Goal: Information Seeking & Learning: Learn about a topic

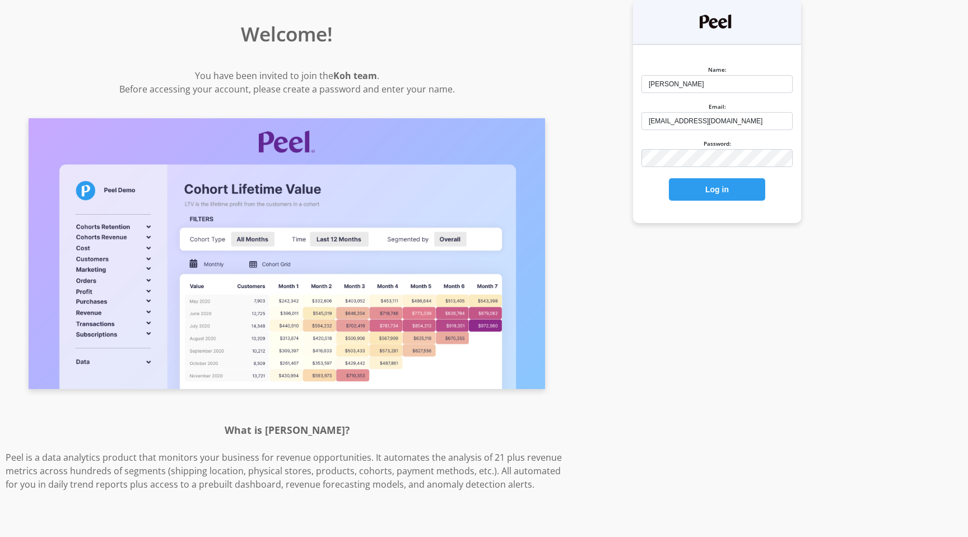
click at [691, 202] on div "Name: [PERSON_NAME] Email: [PERSON_NAME][EMAIL_ADDRESS][DOMAIN_NAME] Password: …" at bounding box center [717, 132] width 168 height 159
click at [711, 177] on div "Log in" at bounding box center [717, 187] width 151 height 28
click at [712, 187] on button "Log in" at bounding box center [717, 189] width 96 height 22
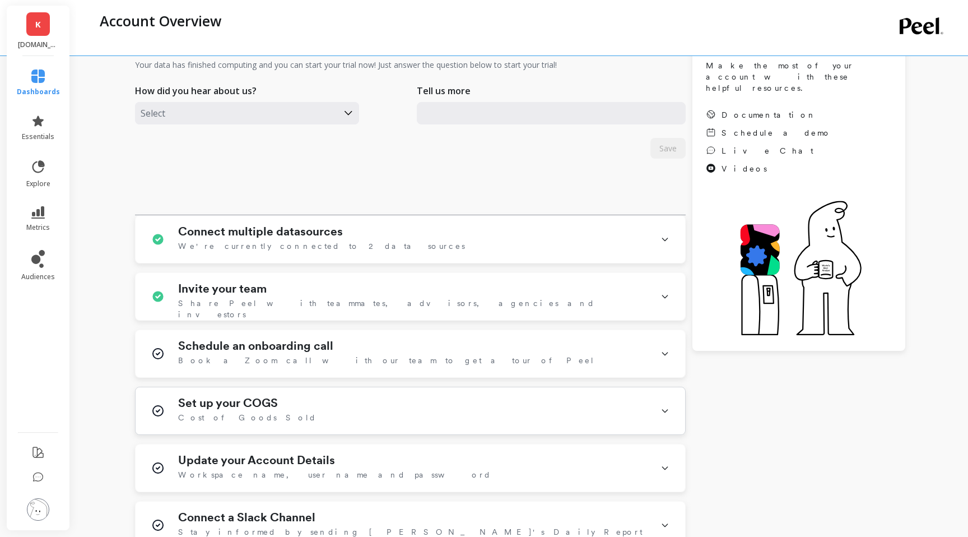
scroll to position [96, 0]
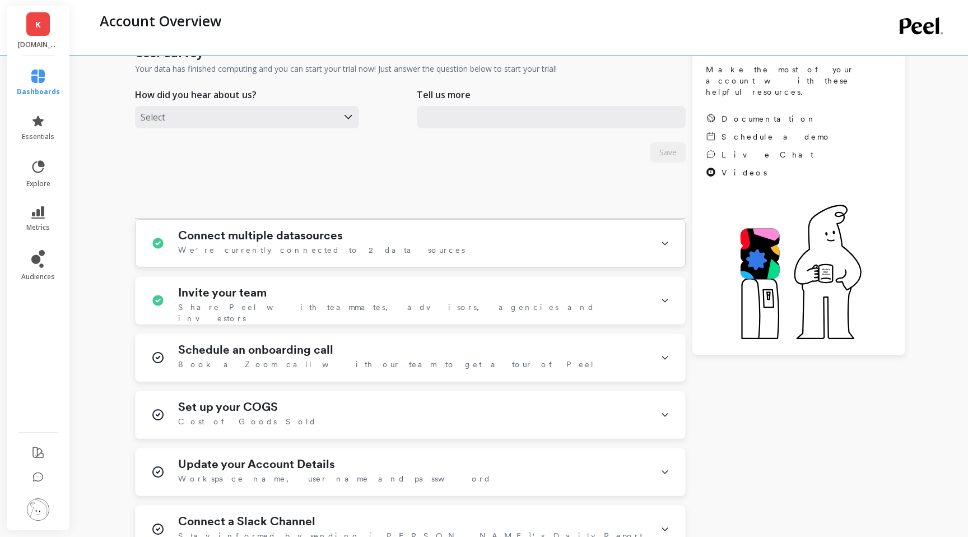
click at [555, 254] on div "Connect multiple datasources We're currently connected to 2 data sources" at bounding box center [412, 243] width 469 height 29
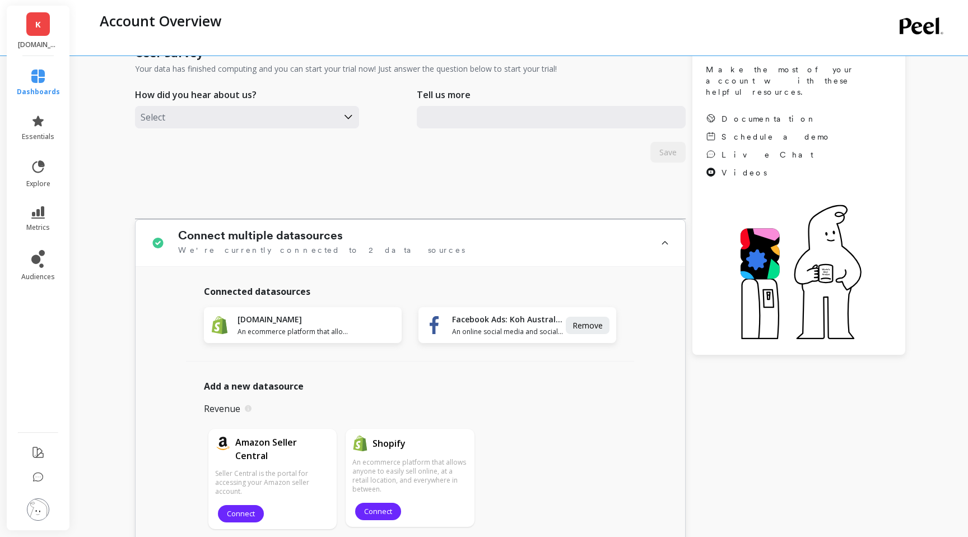
click at [629, 263] on div "Connect multiple datasources We're currently connected to 2 data sources" at bounding box center [411, 243] width 550 height 47
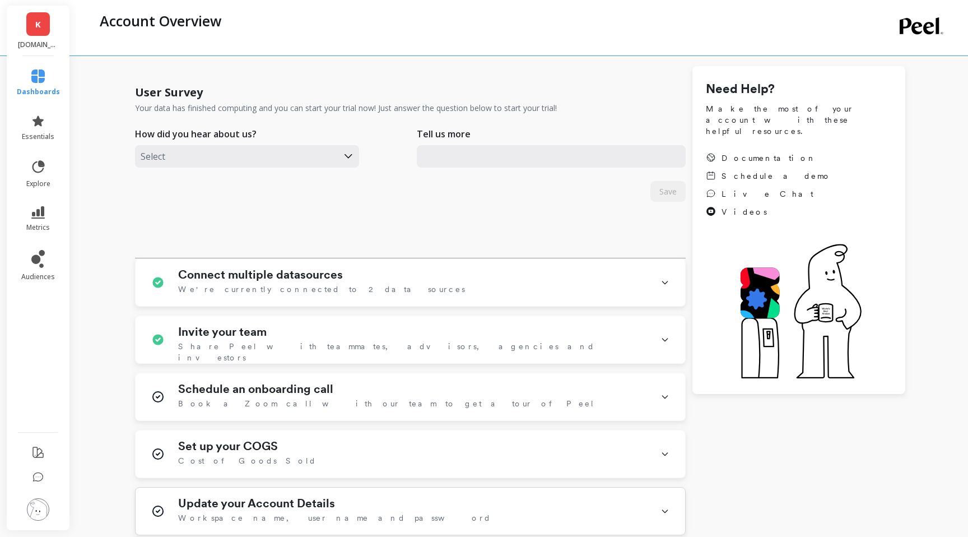
scroll to position [0, 0]
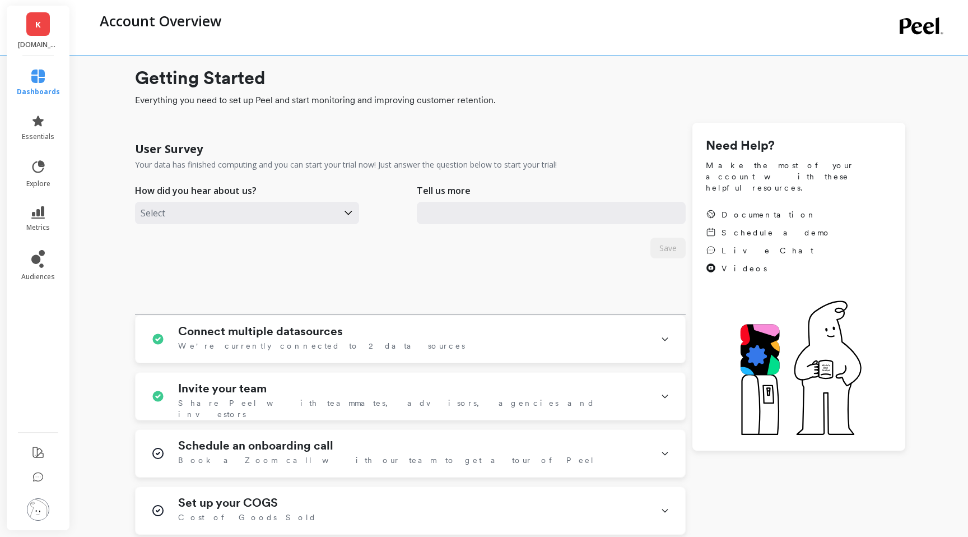
click at [38, 94] on span "dashboards" at bounding box center [38, 91] width 43 height 9
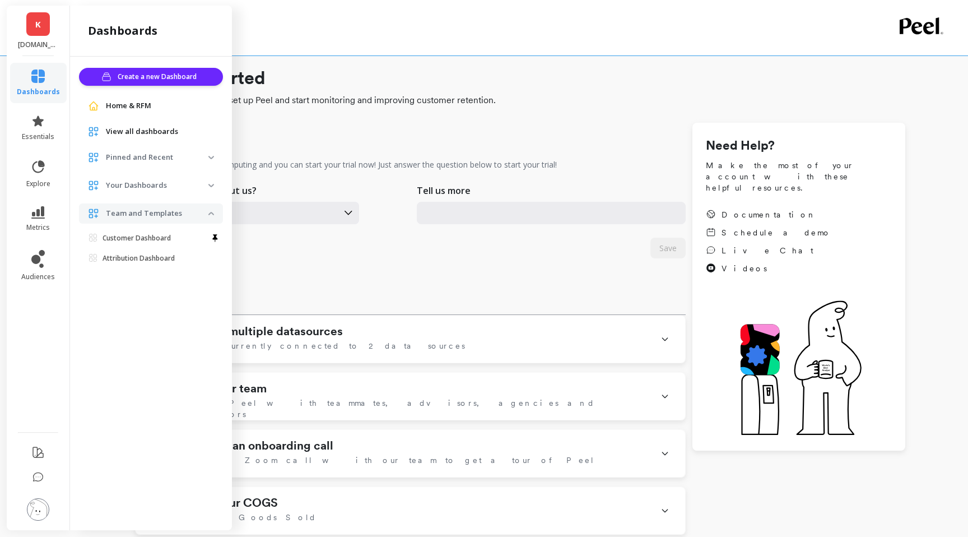
click at [141, 134] on span "View all dashboards" at bounding box center [142, 131] width 72 height 11
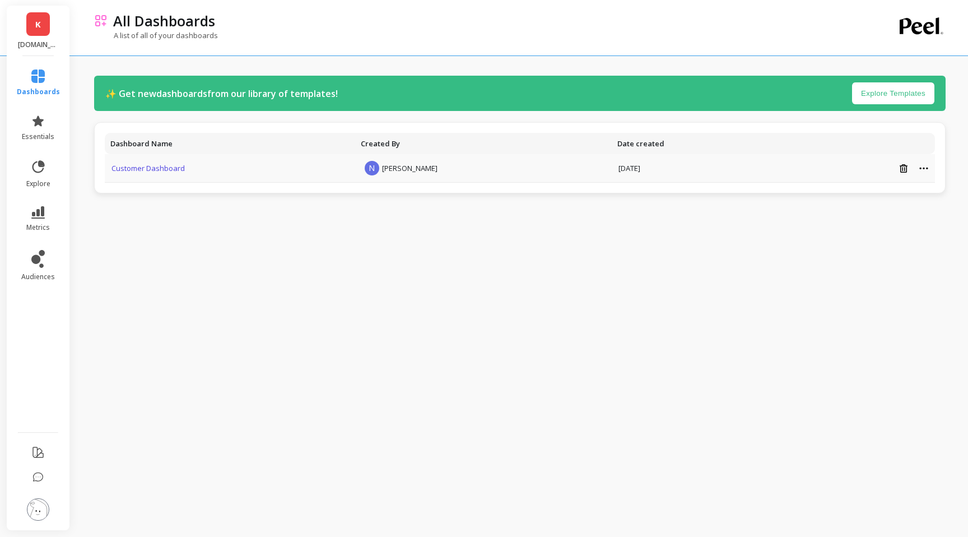
click at [159, 168] on link "Customer Dashboard" at bounding box center [148, 168] width 73 height 10
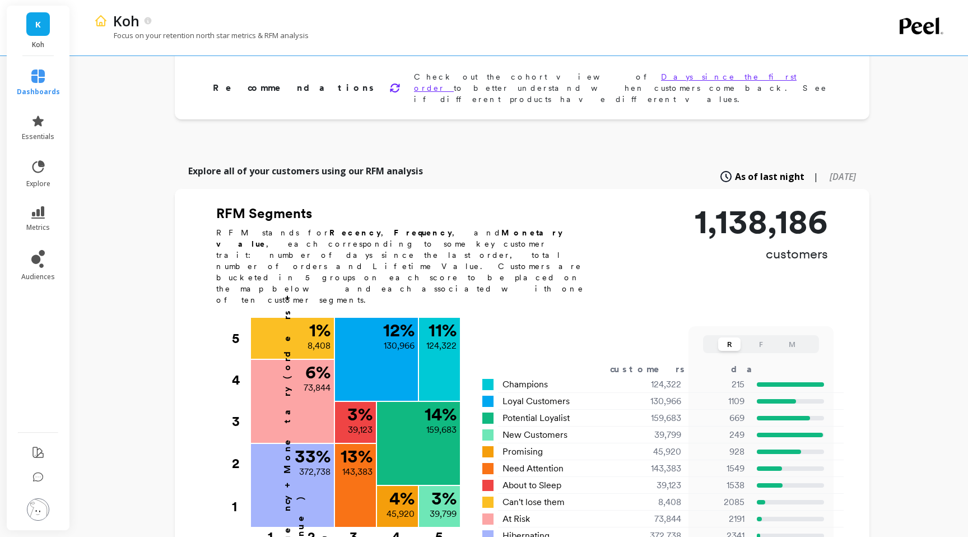
scroll to position [198, 0]
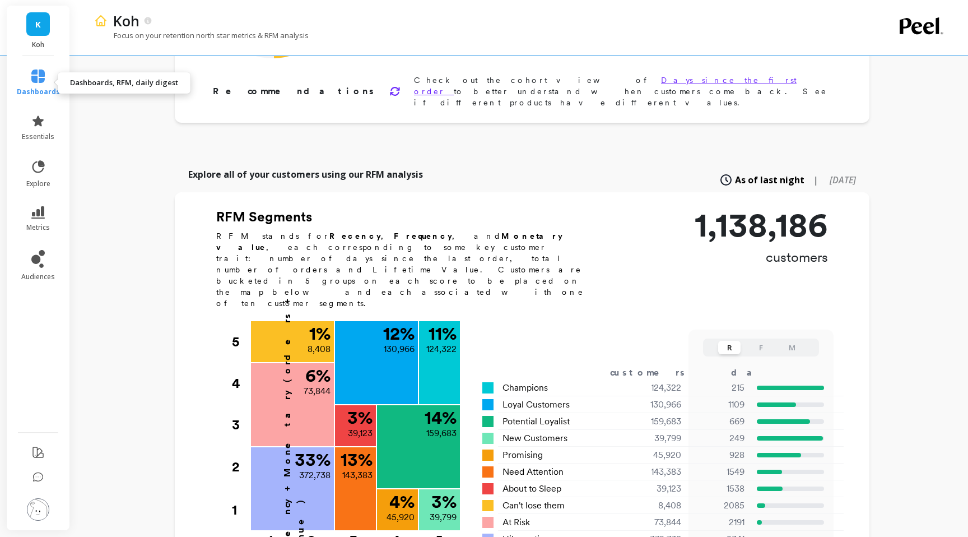
click at [45, 75] on link "dashboards" at bounding box center [38, 82] width 43 height 27
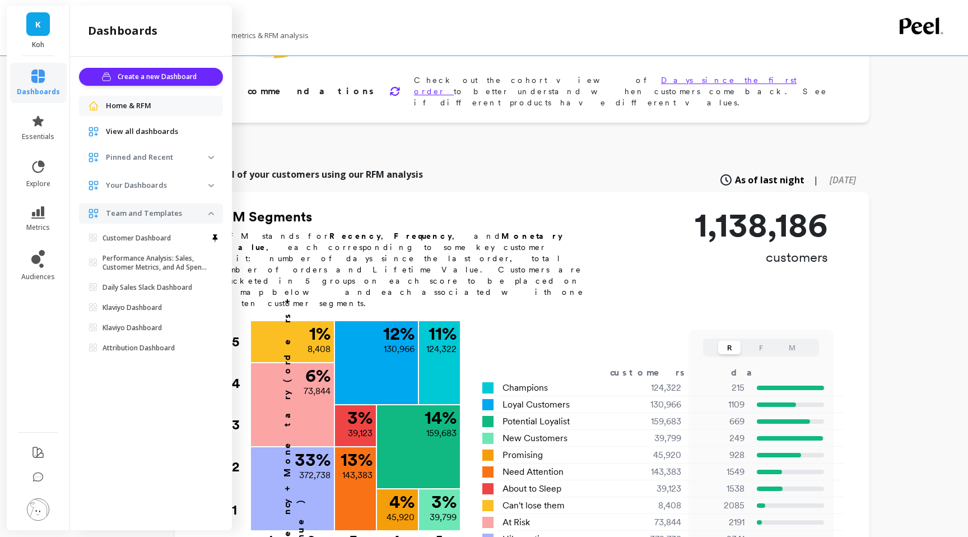
click at [122, 132] on span "View all dashboards" at bounding box center [142, 131] width 72 height 11
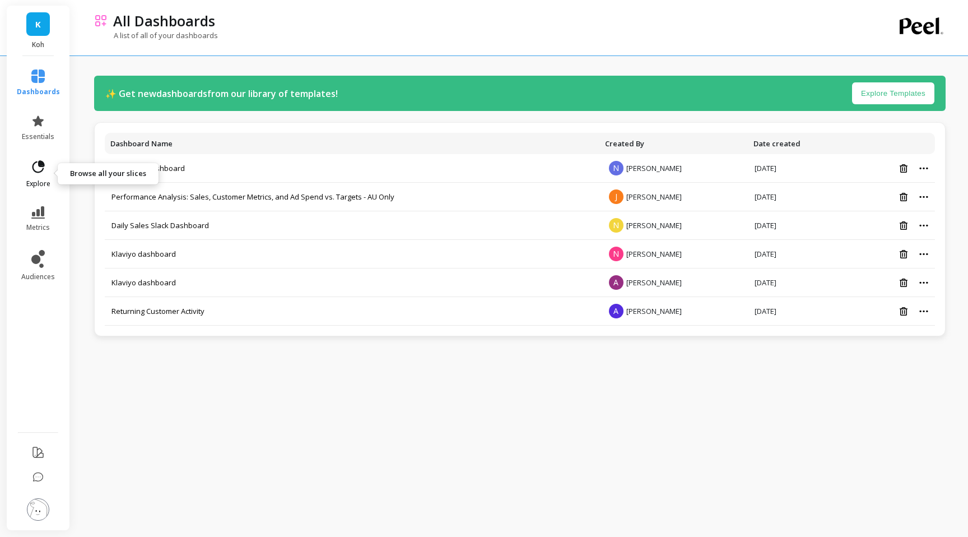
click at [39, 186] on span "explore" at bounding box center [38, 183] width 24 height 9
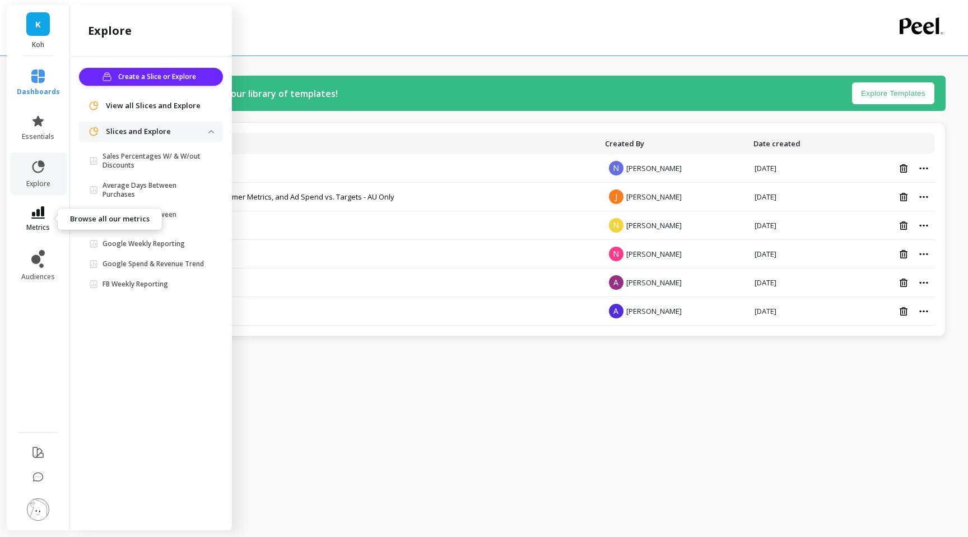
click at [36, 221] on link "metrics" at bounding box center [38, 219] width 43 height 26
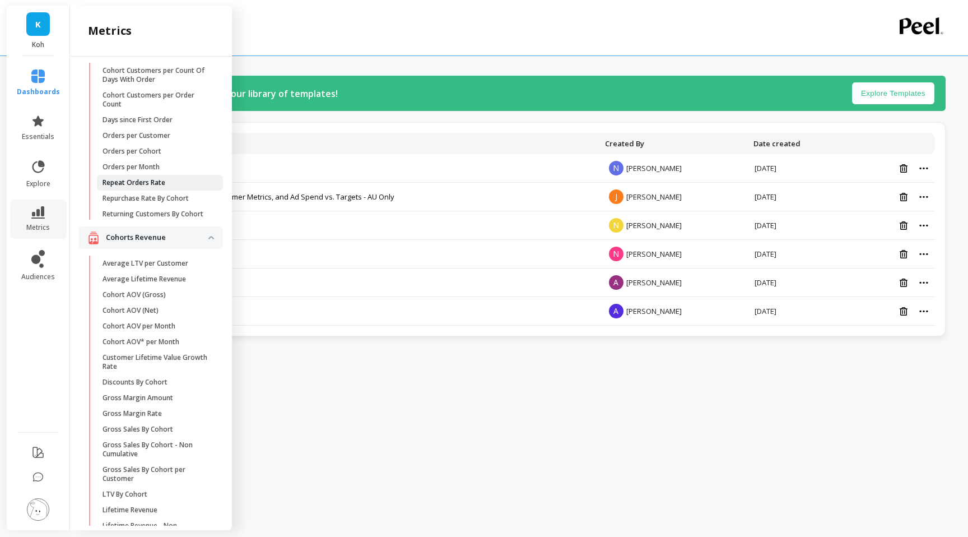
scroll to position [55, 0]
click at [172, 264] on p "Average LTV per Customer" at bounding box center [146, 265] width 86 height 9
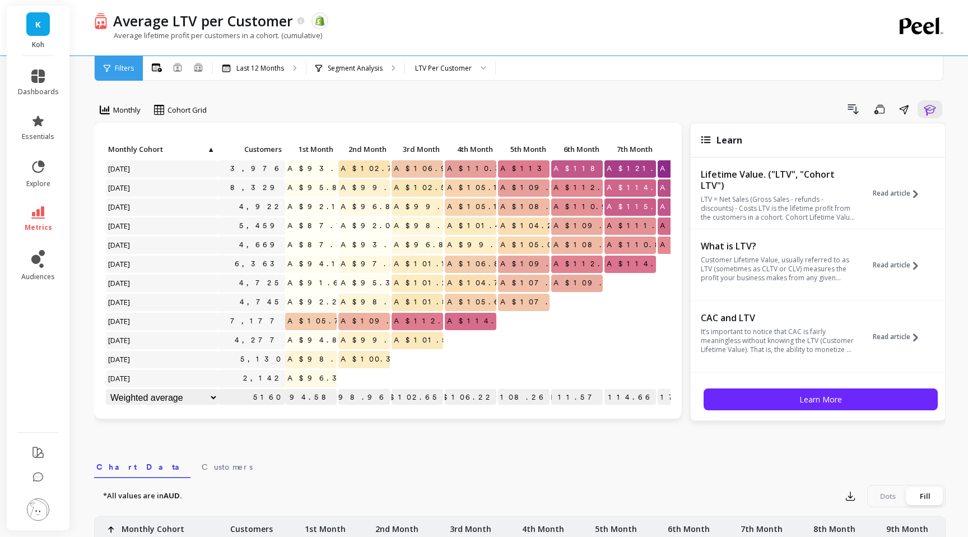
click at [133, 198] on span "[DATE]" at bounding box center [119, 206] width 27 height 17
click at [133, 226] on span "[DATE]" at bounding box center [119, 225] width 27 height 17
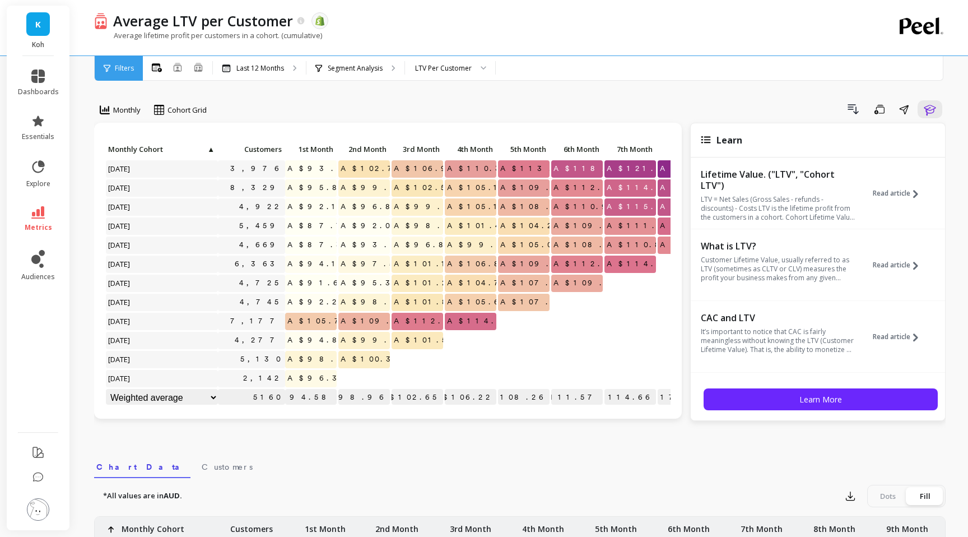
click at [133, 226] on span "[DATE]" at bounding box center [119, 225] width 27 height 17
click at [133, 201] on span "[DATE]" at bounding box center [119, 206] width 27 height 17
click at [374, 64] on p "Segment Analysis" at bounding box center [355, 68] width 55 height 9
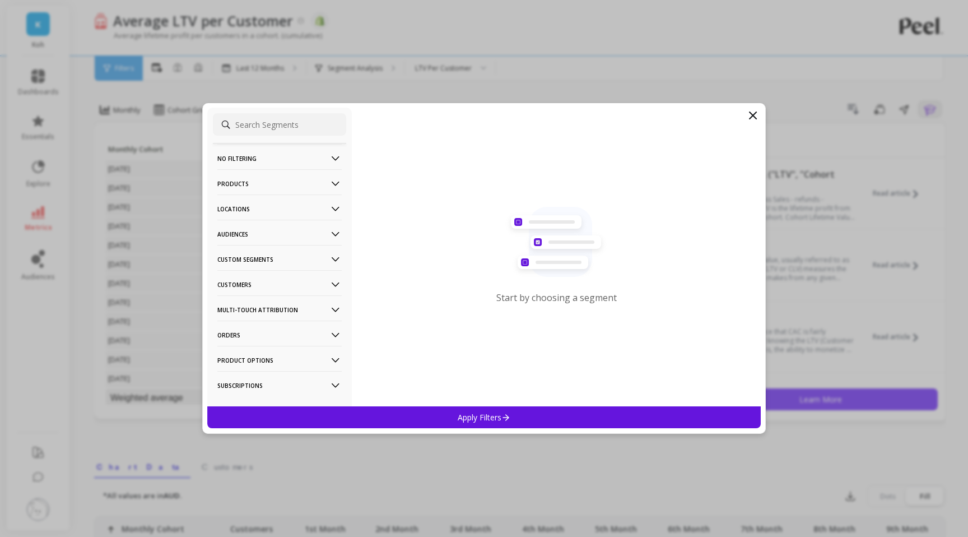
click at [335, 180] on icon at bounding box center [335, 184] width 12 height 12
click at [258, 267] on div "Products" at bounding box center [279, 264] width 133 height 18
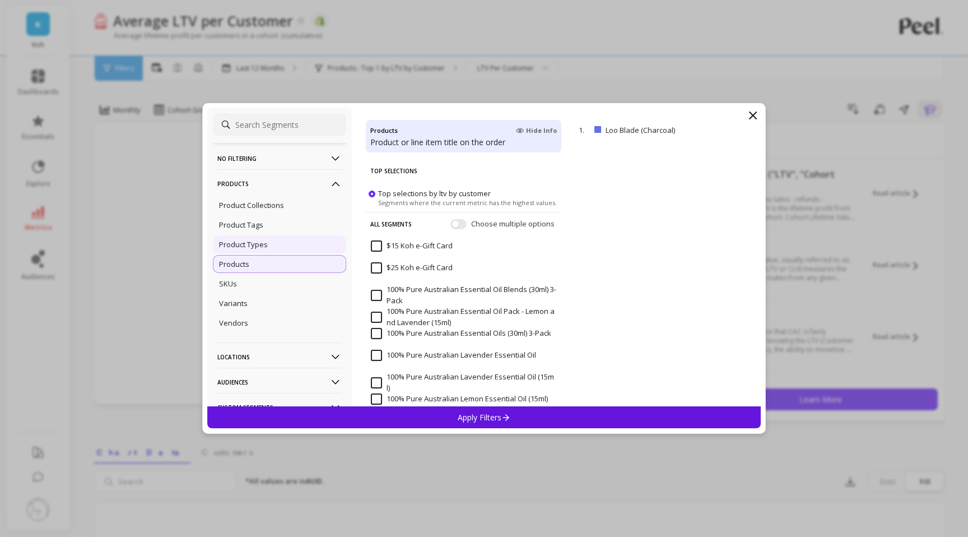
click at [272, 249] on div "Product Types" at bounding box center [279, 244] width 133 height 18
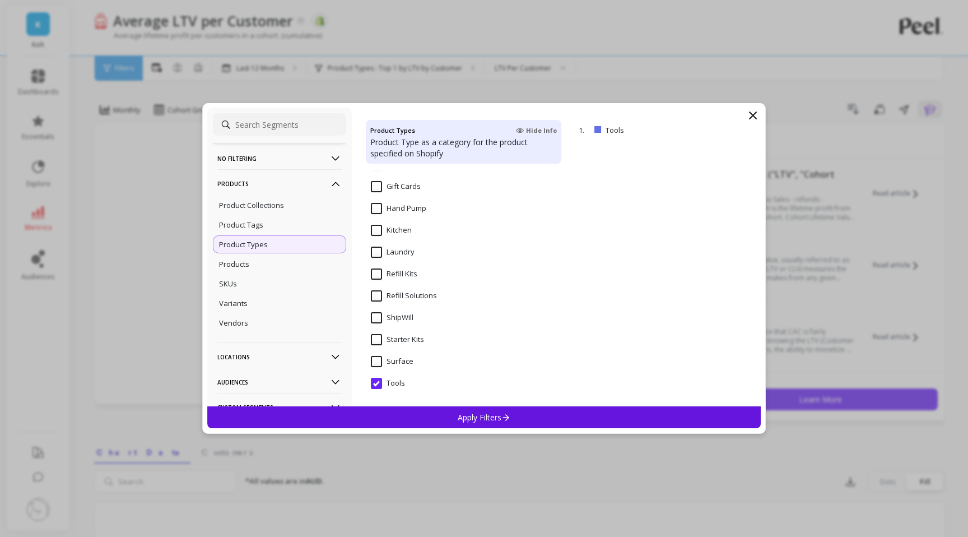
click at [382, 381] on input "Tools" at bounding box center [388, 383] width 34 height 11
click at [380, 360] on input "Surface" at bounding box center [392, 361] width 43 height 11
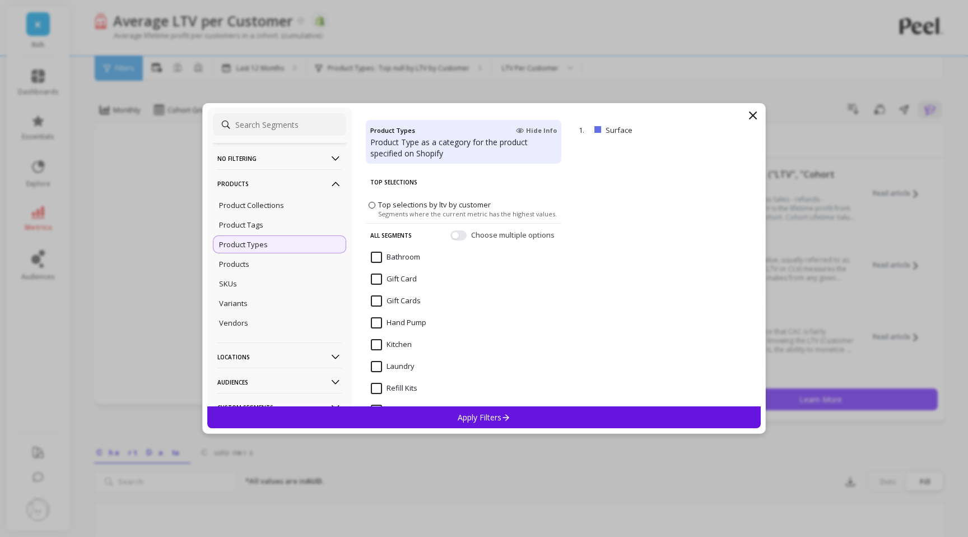
click at [488, 422] on p "Apply Filters" at bounding box center [484, 417] width 53 height 11
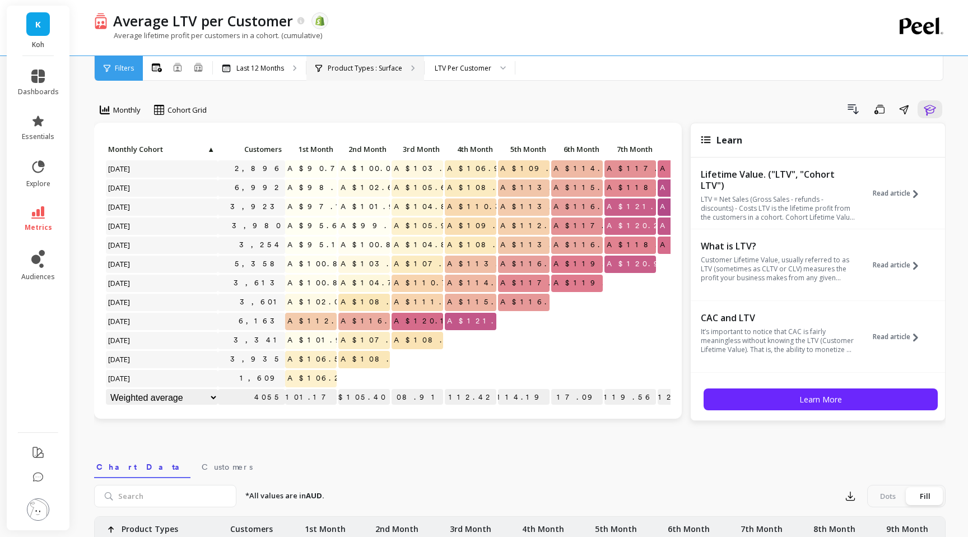
click at [393, 72] on p "Product Types : Surface" at bounding box center [365, 68] width 75 height 9
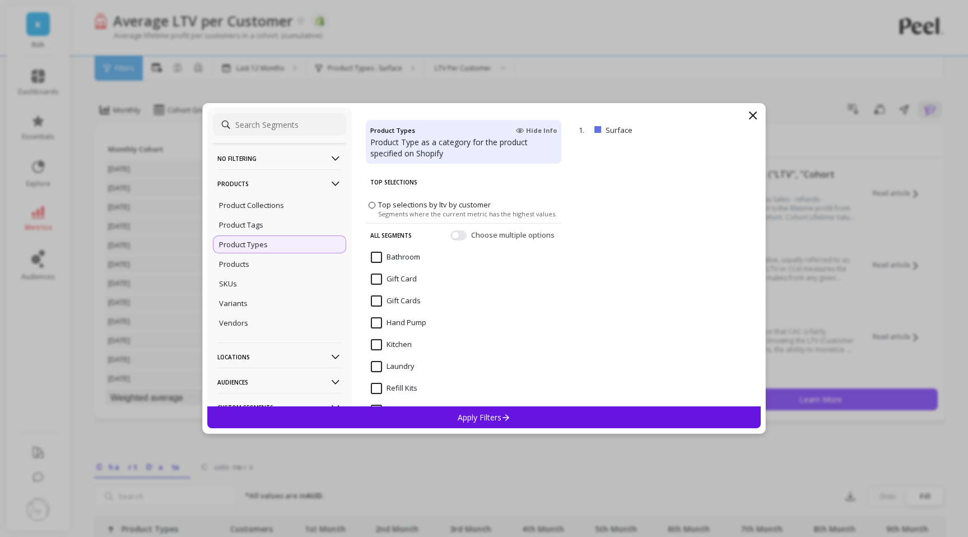
click at [378, 264] on span "Bathroom" at bounding box center [395, 264] width 49 height 24
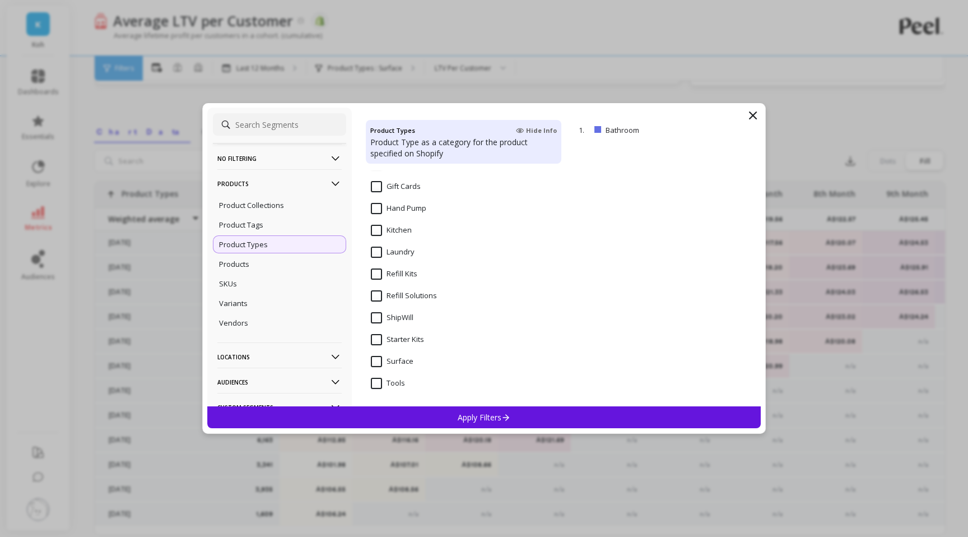
click at [470, 412] on p "Apply Filters" at bounding box center [484, 417] width 53 height 11
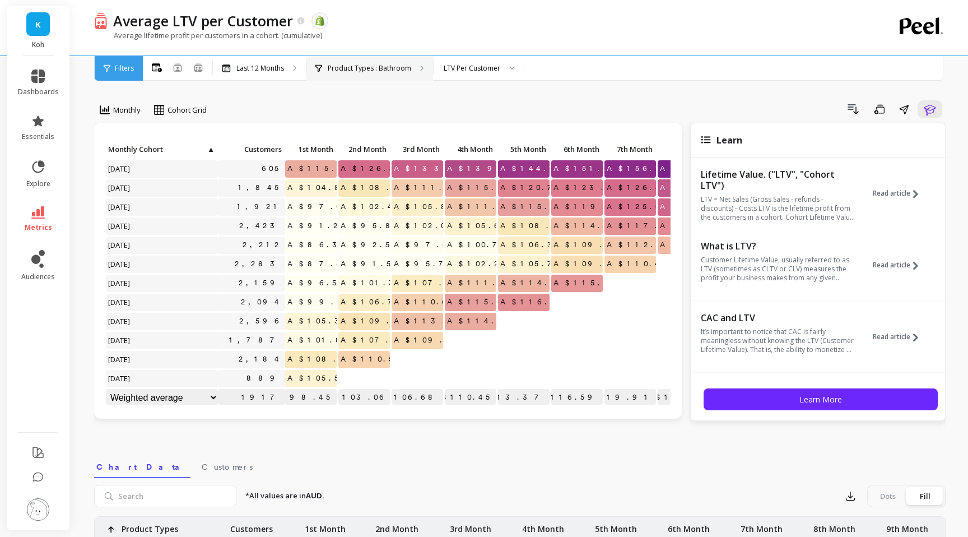
click at [355, 64] on p "Product Types : Bathroom" at bounding box center [369, 68] width 83 height 9
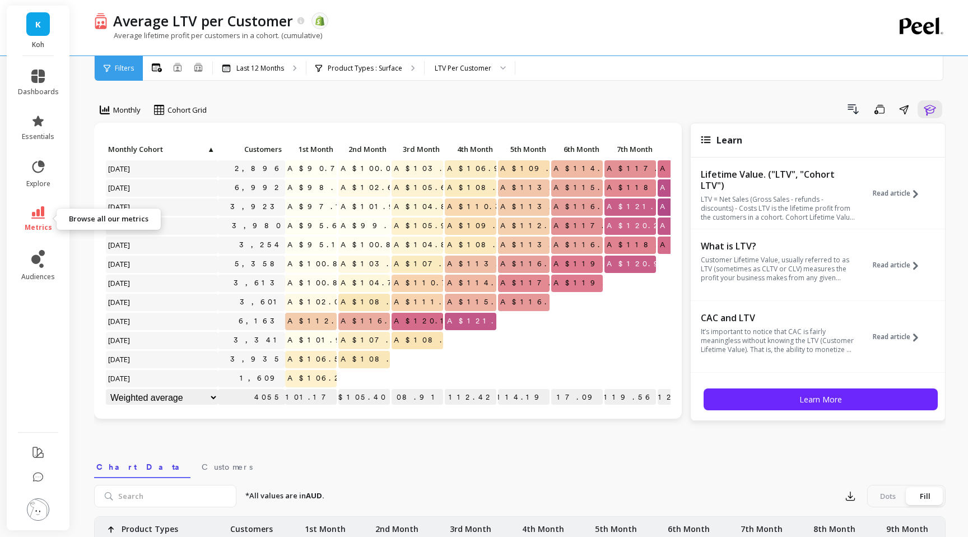
click at [39, 219] on link "metrics" at bounding box center [38, 219] width 41 height 26
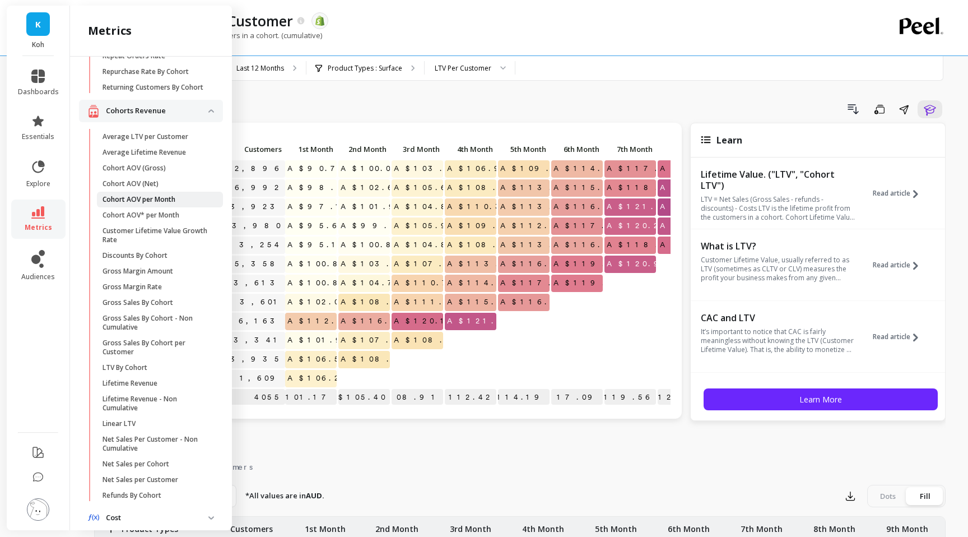
scroll to position [186, 0]
click at [384, 117] on div "Drill Down Save Share Learn" at bounding box center [580, 109] width 731 height 18
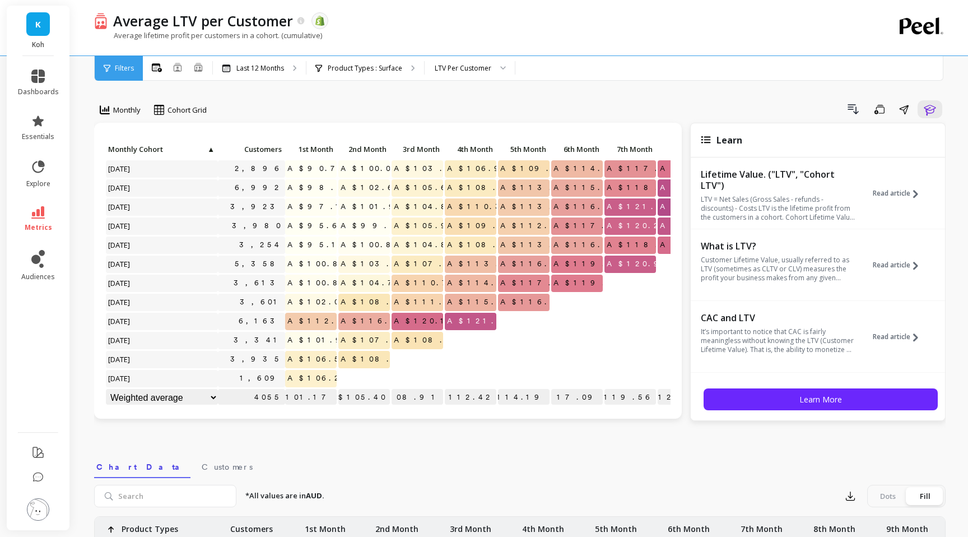
scroll to position [0, 0]
click at [385, 61] on div "Product Types : Surface" at bounding box center [366, 68] width 118 height 25
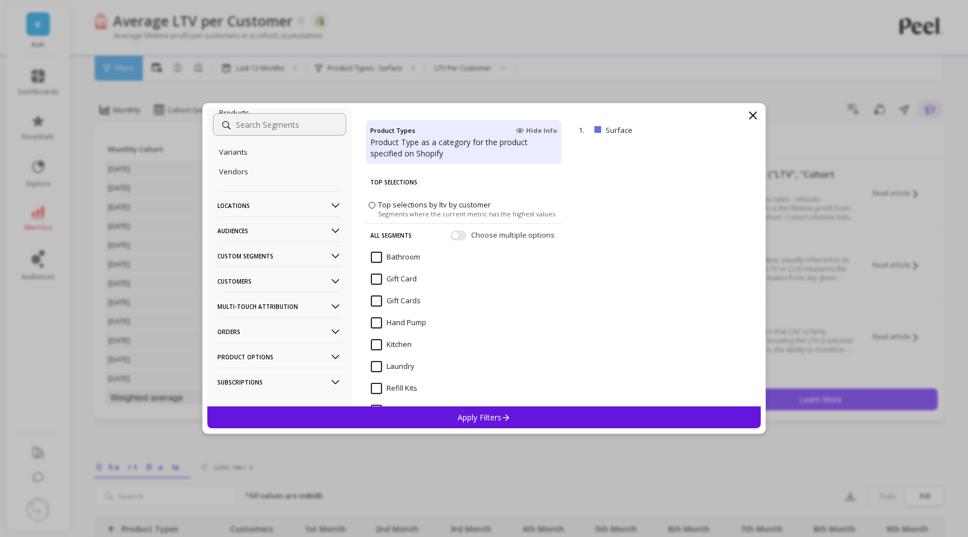
scroll to position [170, 0]
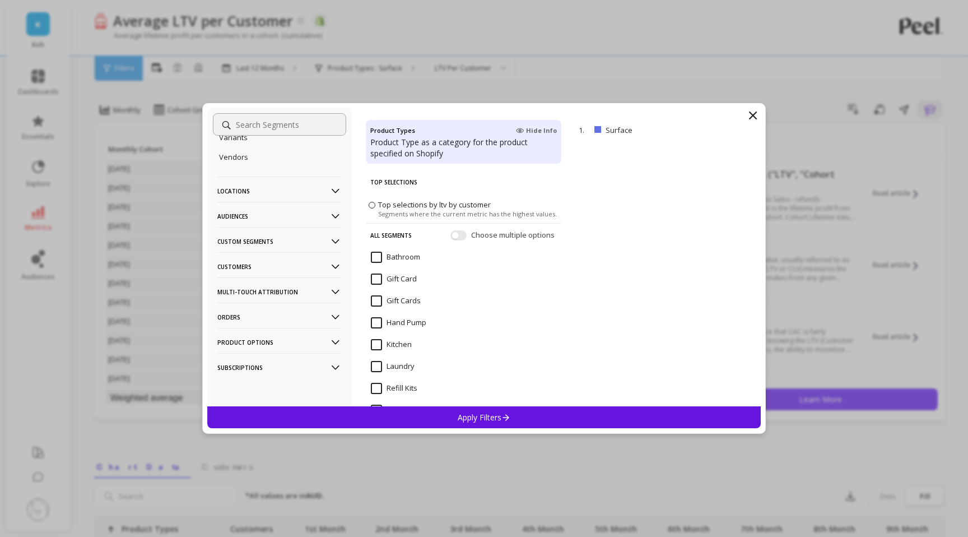
click at [291, 240] on p "Custom Segments" at bounding box center [279, 241] width 124 height 29
click at [277, 296] on p "Multi-Touch Attribution" at bounding box center [279, 291] width 124 height 29
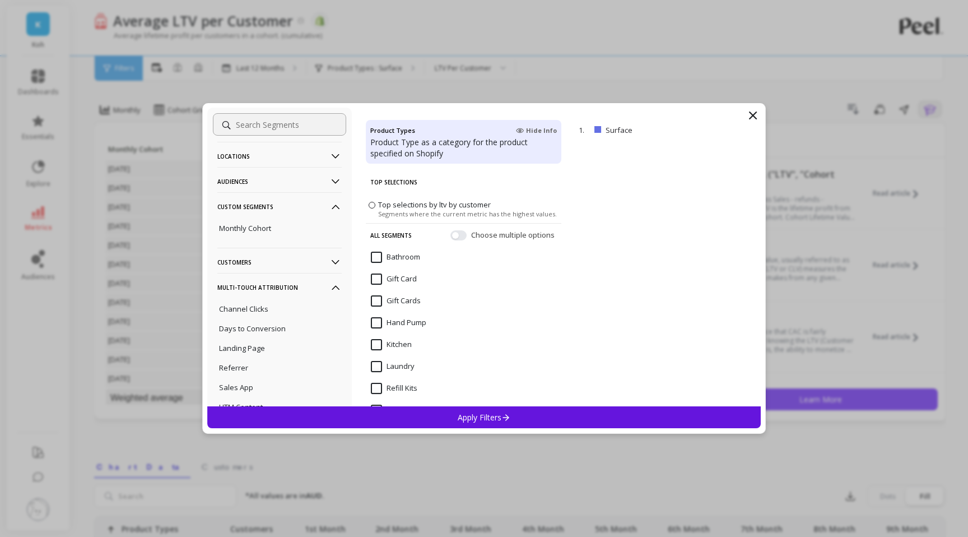
click at [287, 278] on p "Multi-Touch Attribution" at bounding box center [279, 287] width 124 height 29
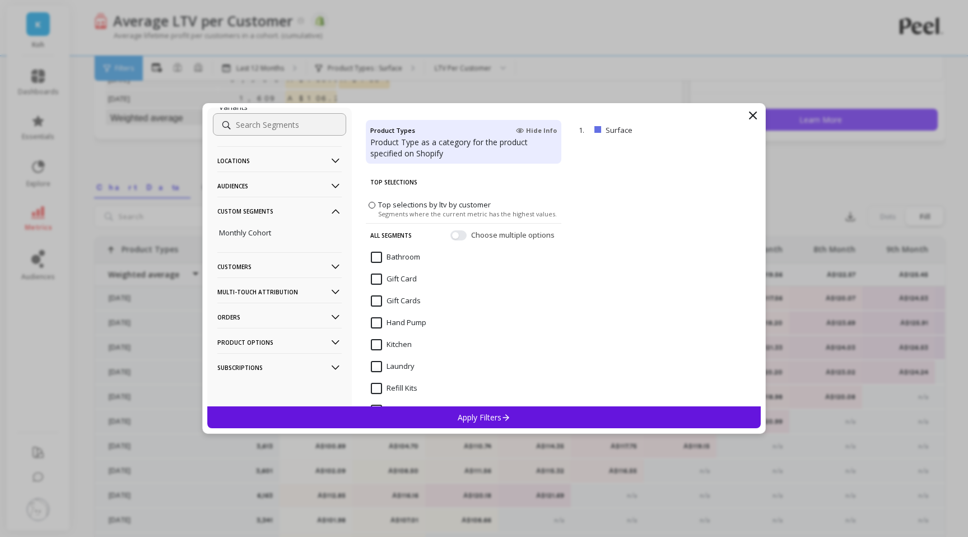
scroll to position [286, 0]
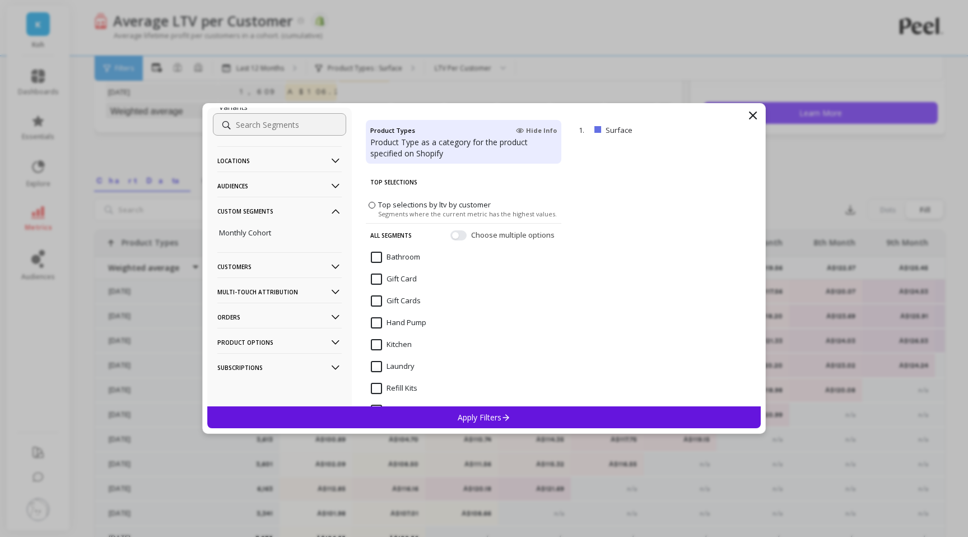
click at [294, 324] on p "Orders" at bounding box center [279, 317] width 124 height 29
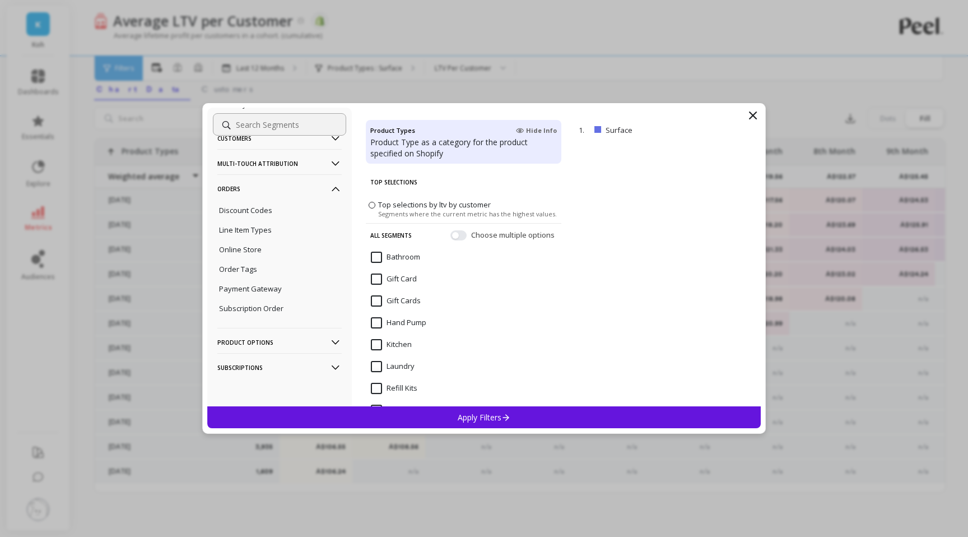
click at [296, 349] on p "Product Options" at bounding box center [279, 342] width 124 height 29
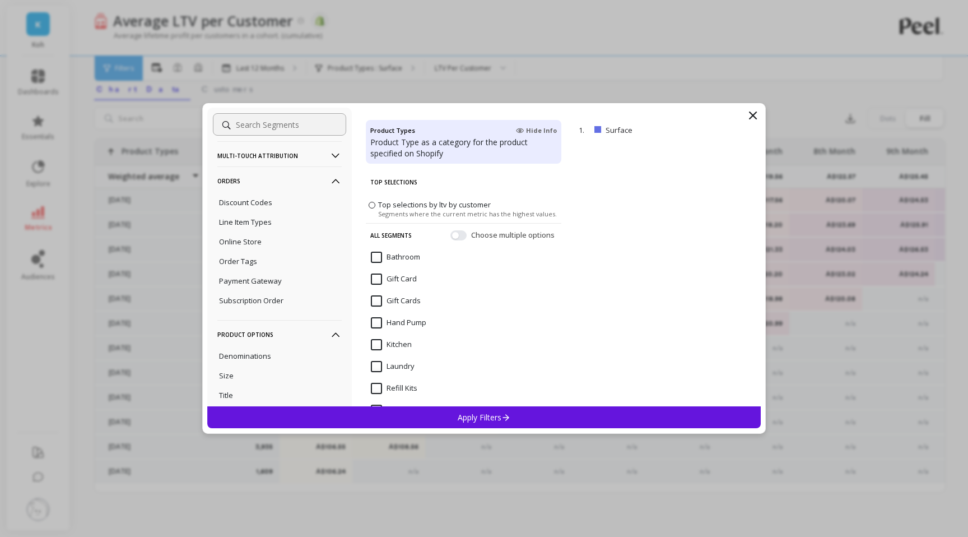
scroll to position [403, 0]
click at [292, 375] on p "Subscriptions" at bounding box center [279, 367] width 124 height 29
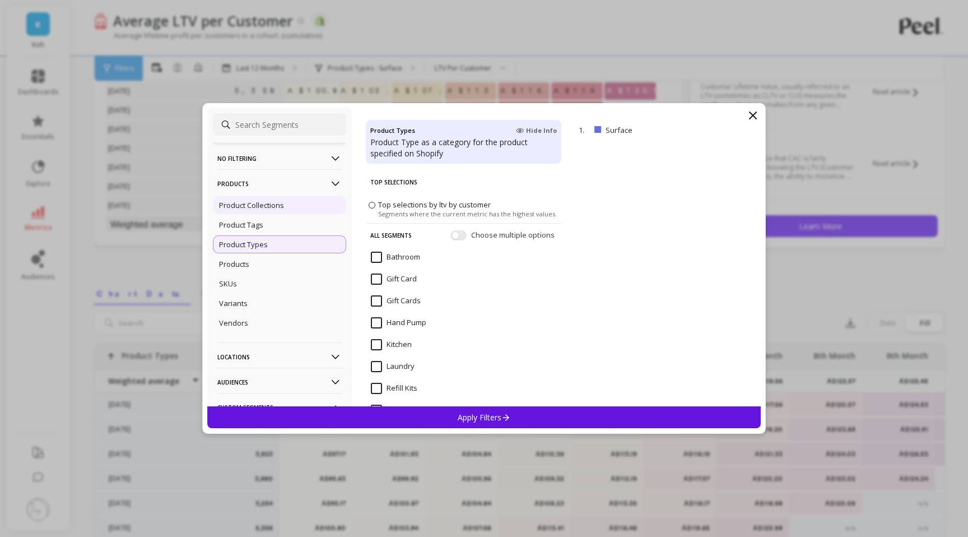
scroll to position [170, 0]
click at [319, 188] on p "Products" at bounding box center [279, 183] width 124 height 29
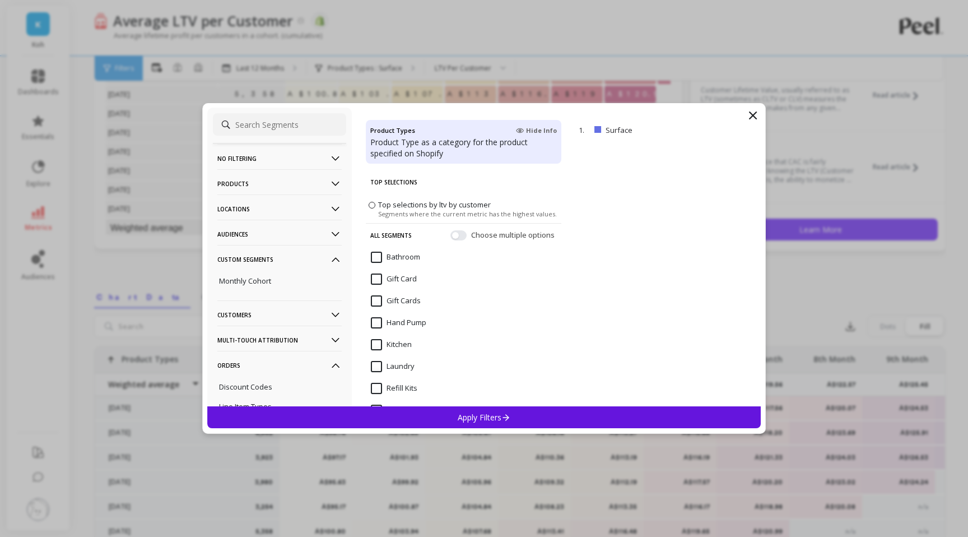
click at [331, 158] on filtering-icon at bounding box center [335, 158] width 12 height 12
click at [325, 179] on p "Products" at bounding box center [279, 183] width 124 height 29
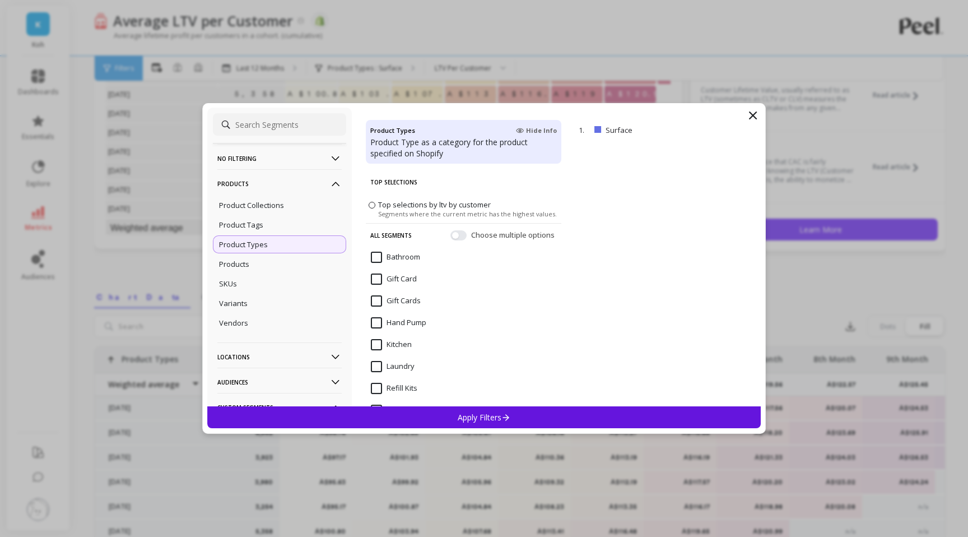
click at [325, 179] on p "Products" at bounding box center [279, 183] width 124 height 29
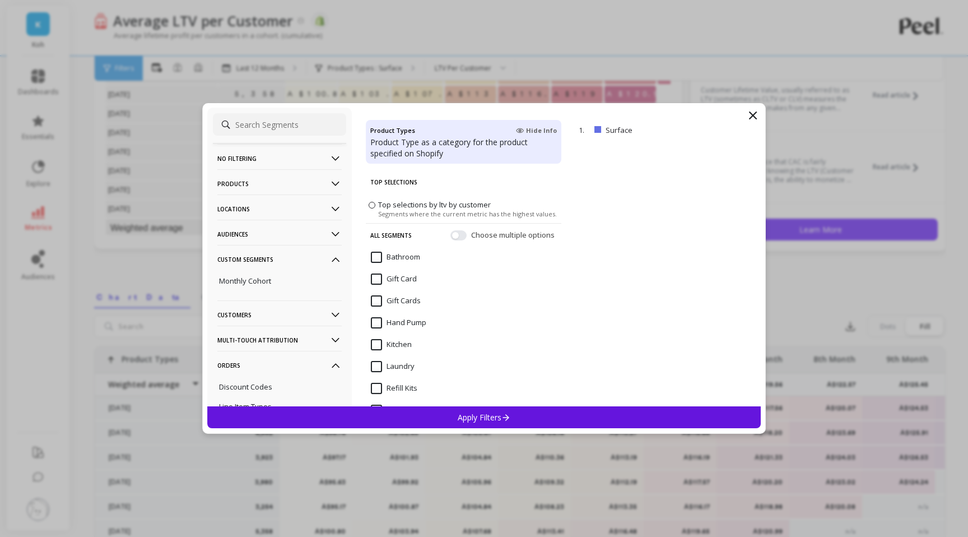
click at [323, 207] on p "Locations" at bounding box center [279, 208] width 124 height 29
click at [322, 241] on p "Audiences" at bounding box center [279, 234] width 124 height 29
click at [315, 236] on p "Audiences" at bounding box center [279, 234] width 124 height 29
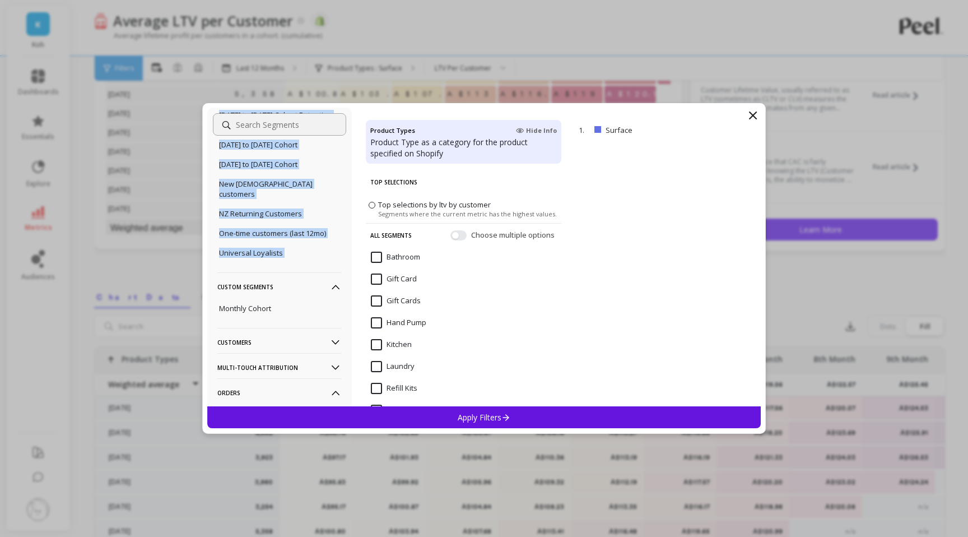
scroll to position [417, 0]
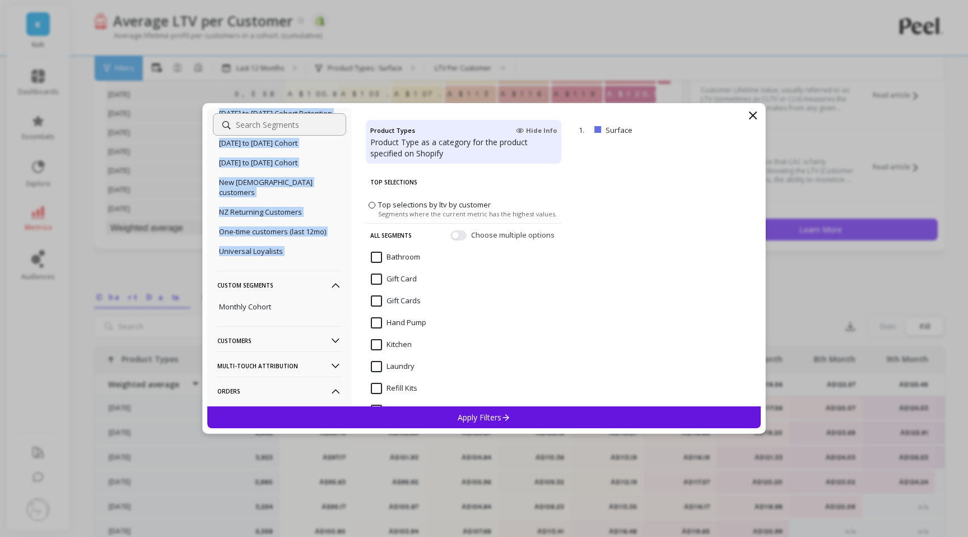
click at [272, 344] on p "Customers" at bounding box center [279, 340] width 124 height 29
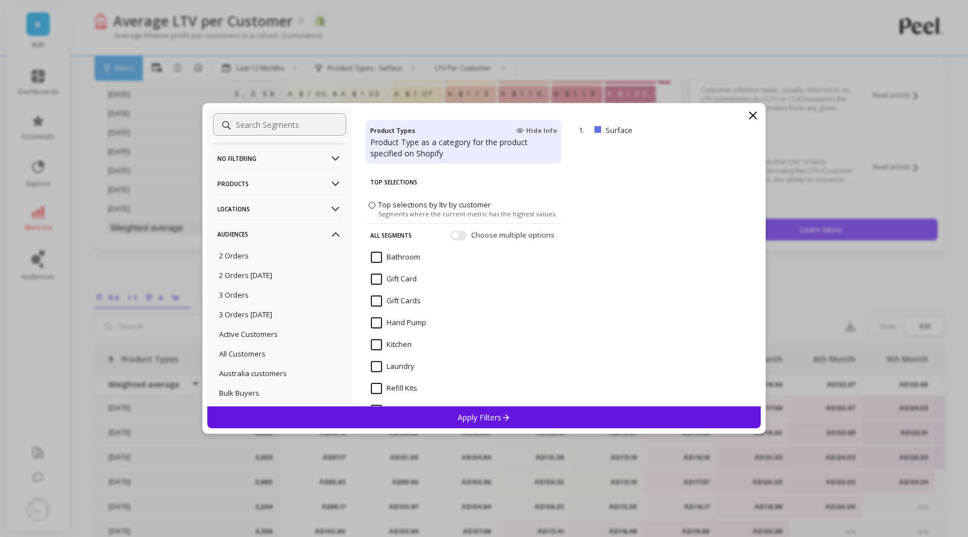
scroll to position [0, 0]
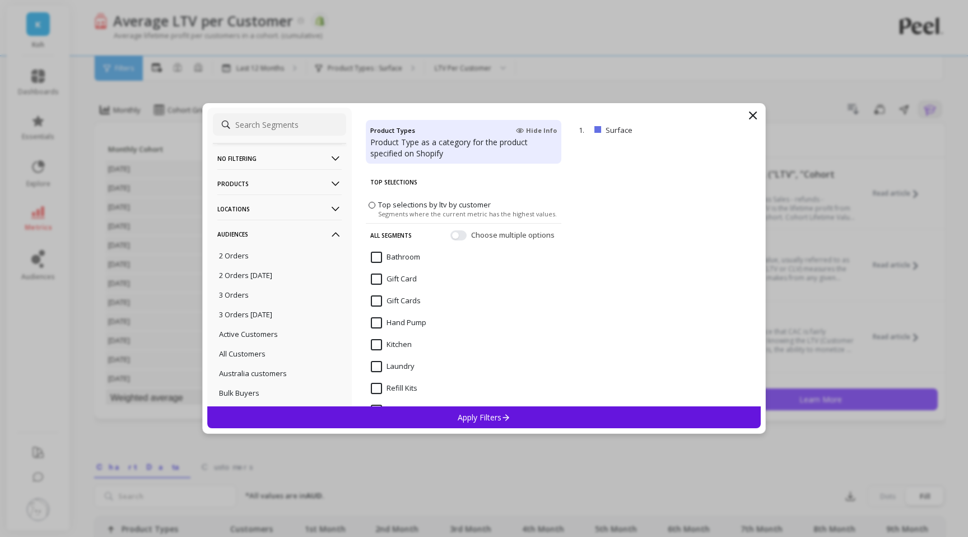
click at [750, 114] on icon at bounding box center [752, 115] width 13 height 13
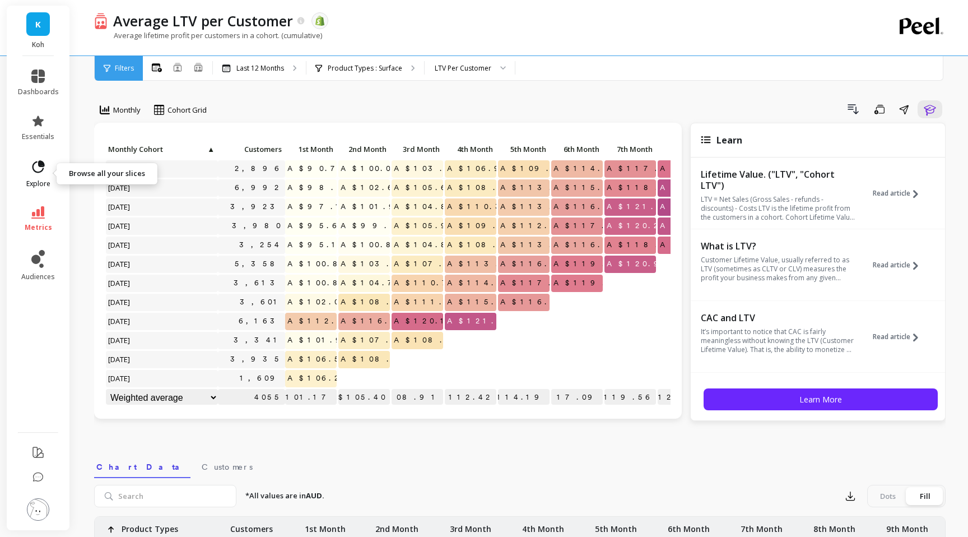
click at [44, 187] on span "explore" at bounding box center [38, 183] width 24 height 9
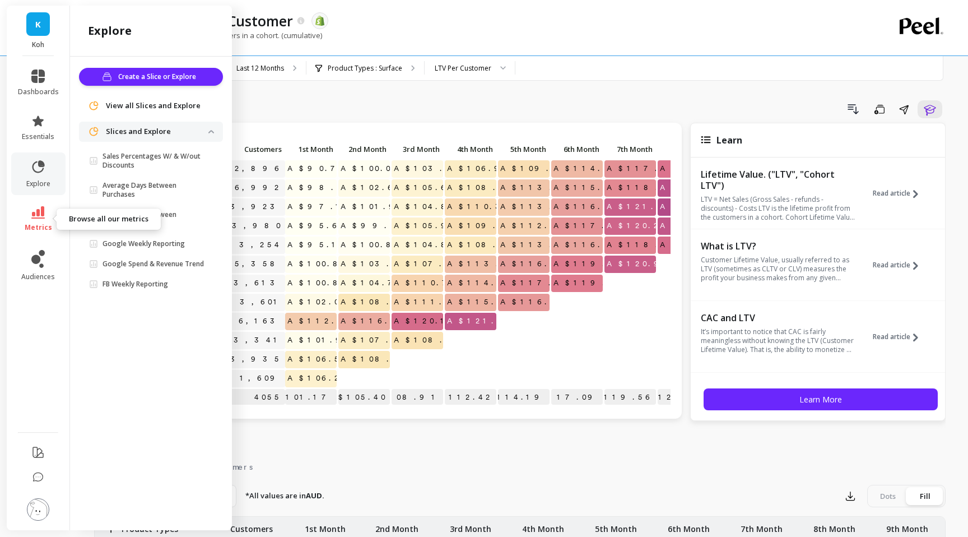
click at [26, 226] on span "metrics" at bounding box center [38, 227] width 27 height 9
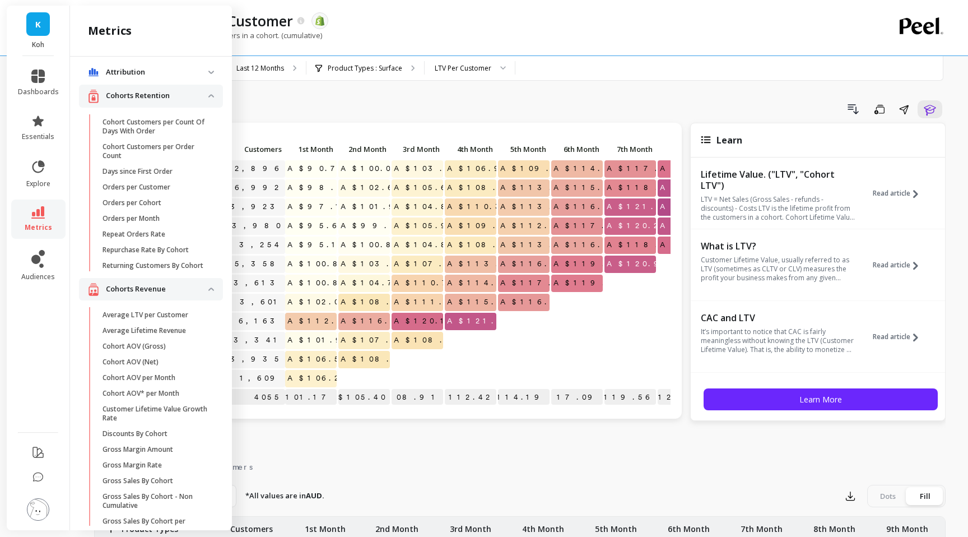
click at [368, 92] on div "Monthly Cohort Grid Drill Down Save Share Learn Click to create an audience 2,8…" at bounding box center [520, 473] width 852 height 856
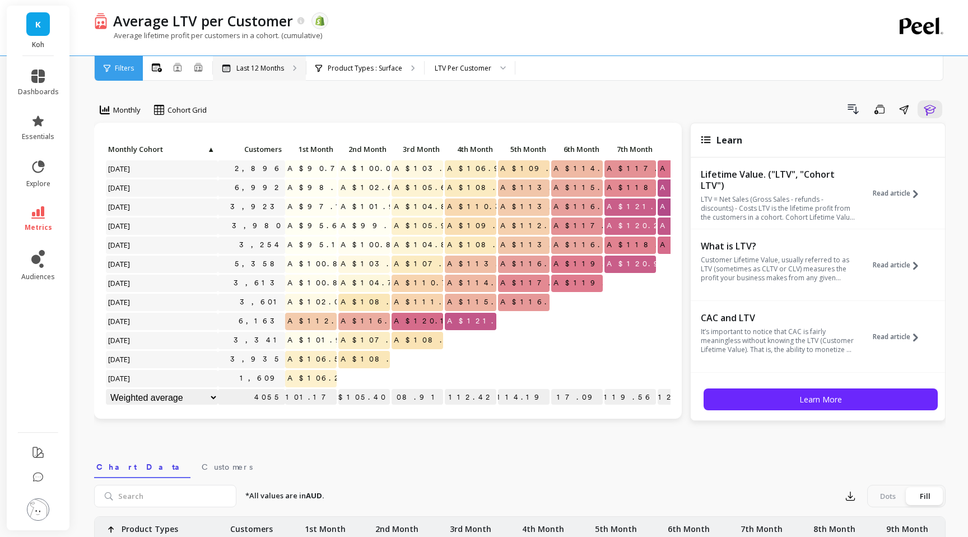
click at [291, 67] on div "Last 12 Months" at bounding box center [259, 68] width 93 height 25
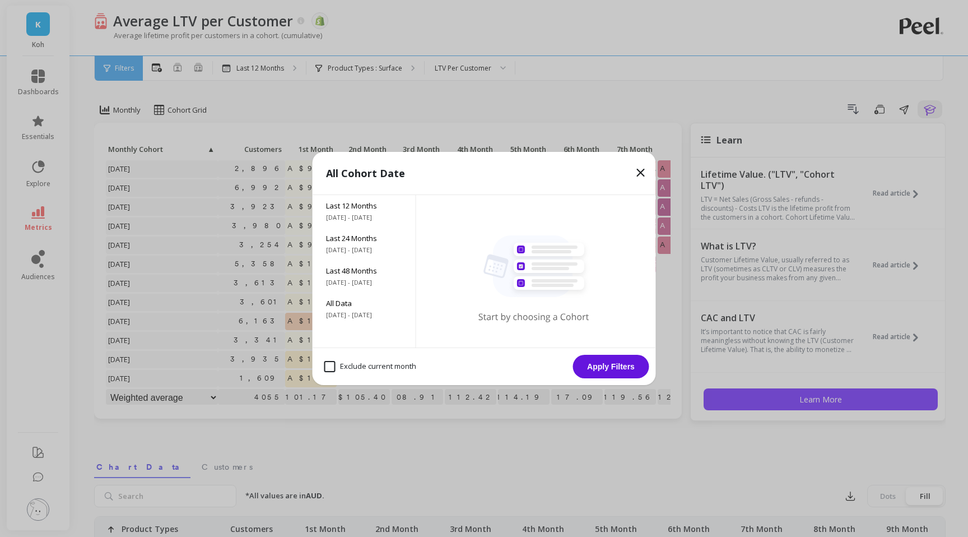
click at [642, 177] on icon at bounding box center [640, 172] width 13 height 13
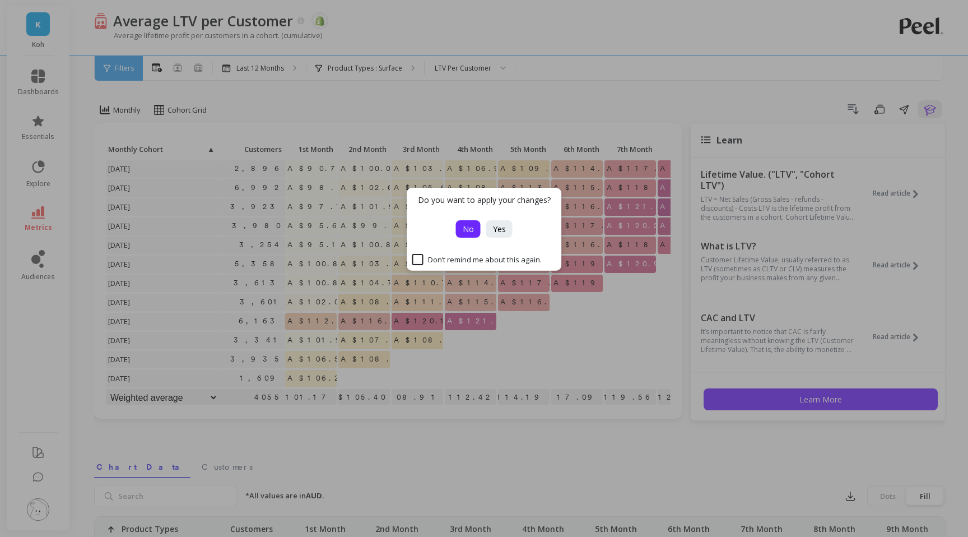
click at [477, 230] on button "No" at bounding box center [468, 228] width 25 height 17
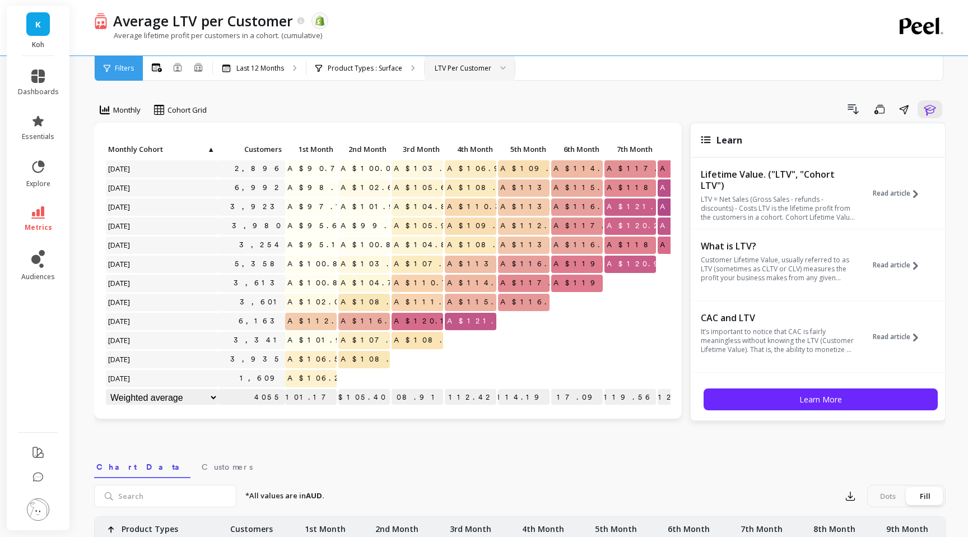
click at [473, 59] on div "LTV Per Customer" at bounding box center [470, 68] width 90 height 25
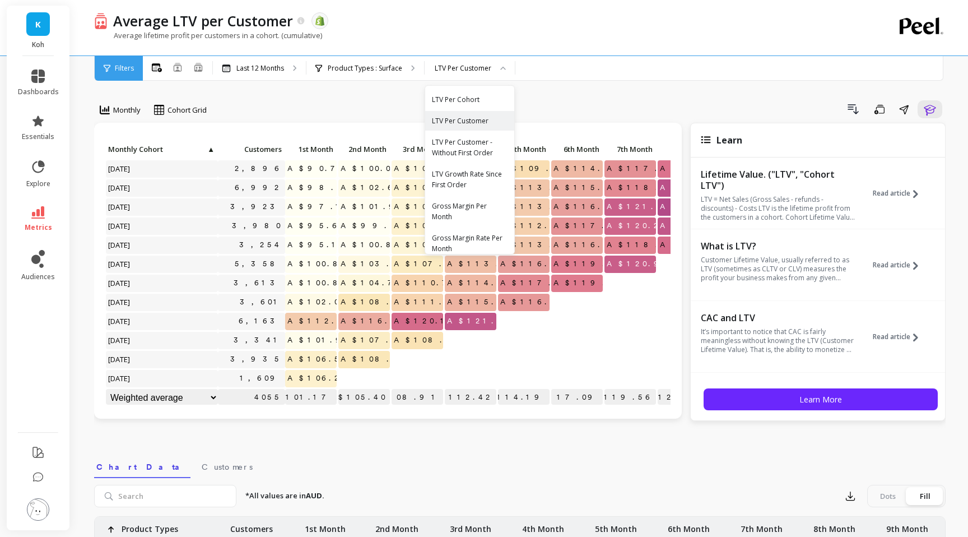
click at [559, 91] on div "Monthly Cohort Grid Drill Down Save Share Learn Click to create an audience 2,8…" at bounding box center [520, 473] width 852 height 856
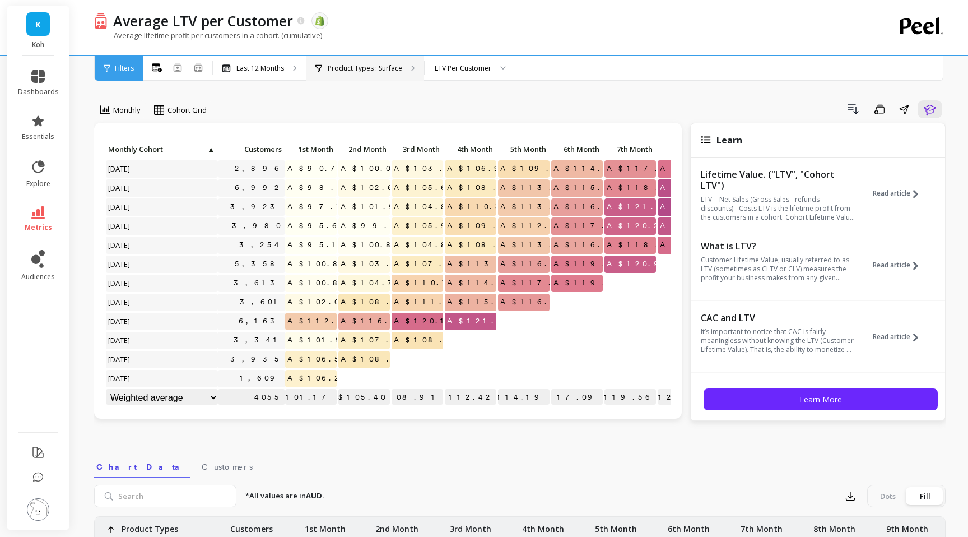
click at [371, 68] on p "Product Types : Surface" at bounding box center [365, 68] width 75 height 9
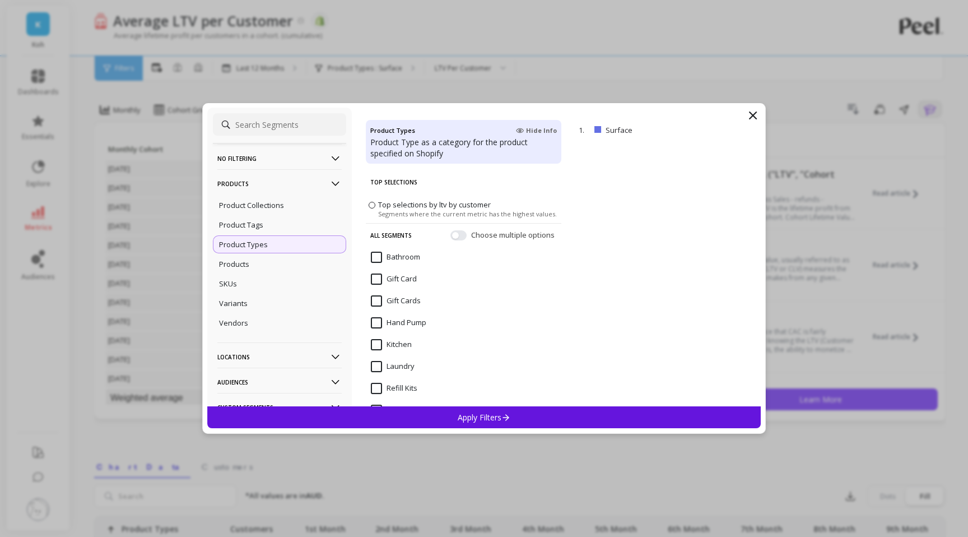
click at [439, 150] on p "Product Type as a category for the product specified on Shopify" at bounding box center [463, 148] width 187 height 22
click at [423, 151] on p "Product Type as a category for the product specified on Shopify" at bounding box center [463, 148] width 187 height 22
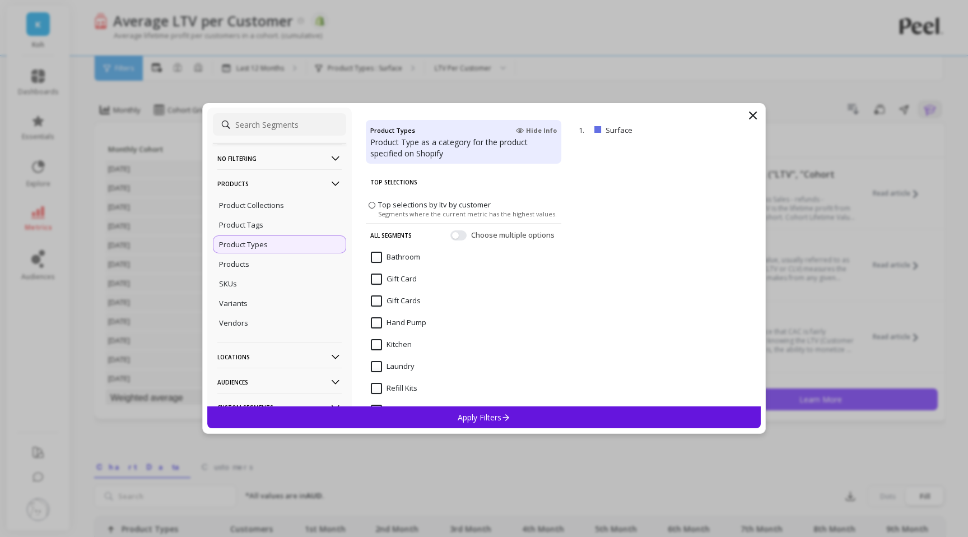
click at [423, 151] on p "Product Type as a category for the product specified on Shopify" at bounding box center [463, 148] width 187 height 22
click at [451, 152] on p "Product Type as a category for the product specified on Shopify" at bounding box center [463, 148] width 187 height 22
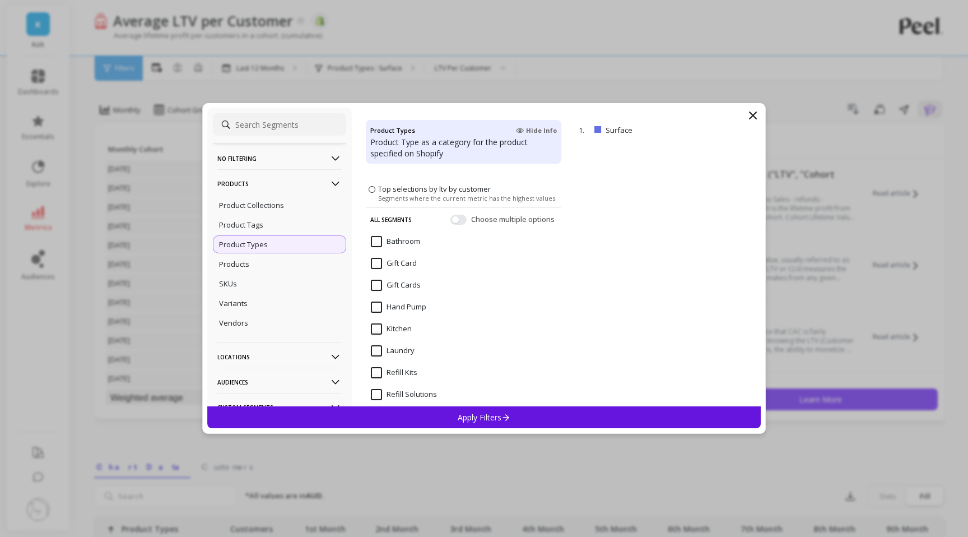
click at [738, 120] on div "No filtering Overall Products Product Collections Product Tags Product Types Pr…" at bounding box center [484, 257] width 554 height 299
click at [750, 118] on icon at bounding box center [753, 115] width 7 height 7
